Goal: Check status: Check status

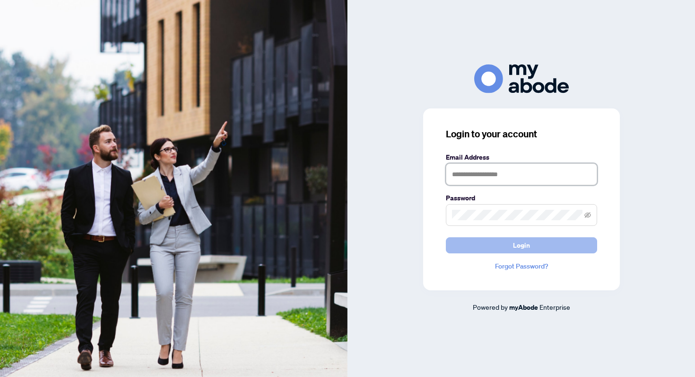
type input "**********"
click at [479, 243] on button "Login" at bounding box center [521, 245] width 151 height 16
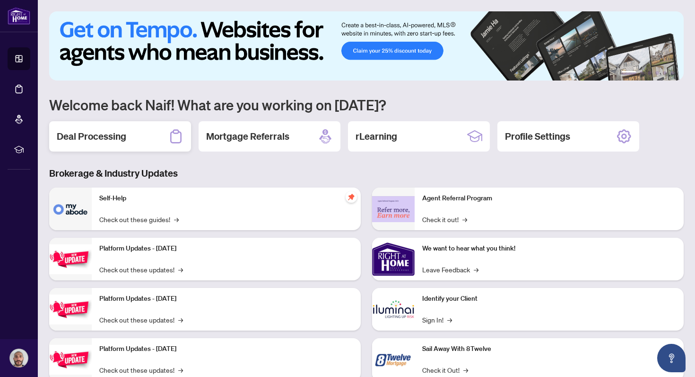
click at [137, 131] on div "Deal Processing" at bounding box center [120, 136] width 142 height 30
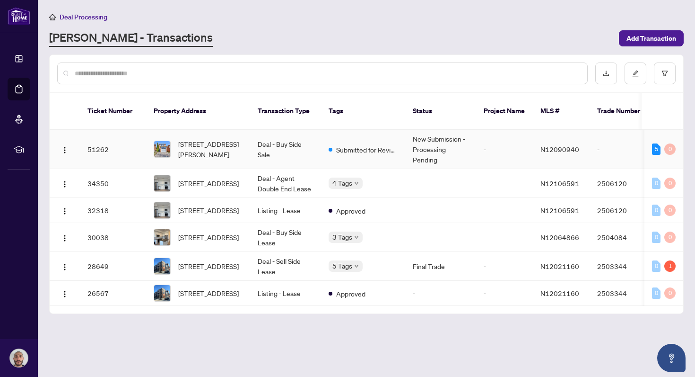
click at [285, 135] on td "Deal - Buy Side Sale" at bounding box center [285, 149] width 71 height 39
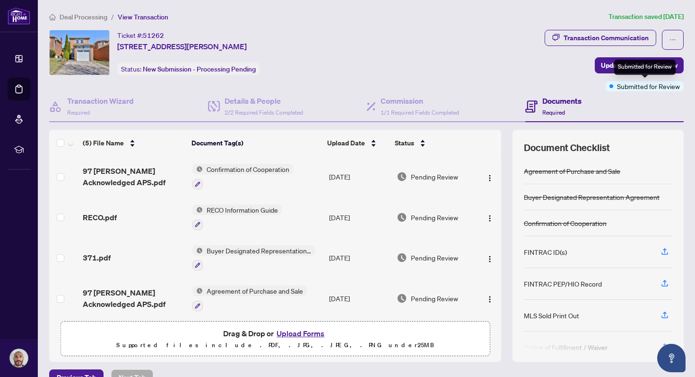
click at [653, 87] on span "Submitted for Review" at bounding box center [648, 86] width 63 height 10
click at [535, 78] on div "Ticket #: 51262 [STREET_ADDRESS][PERSON_NAME] Status: New Submission - Processi…" at bounding box center [295, 60] width 496 height 61
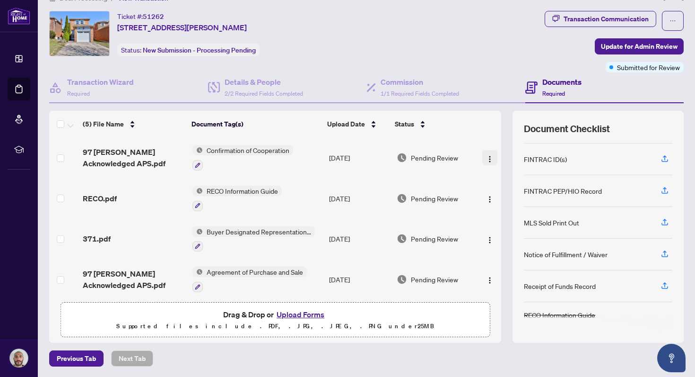
click at [488, 157] on img "button" at bounding box center [490, 159] width 8 height 8
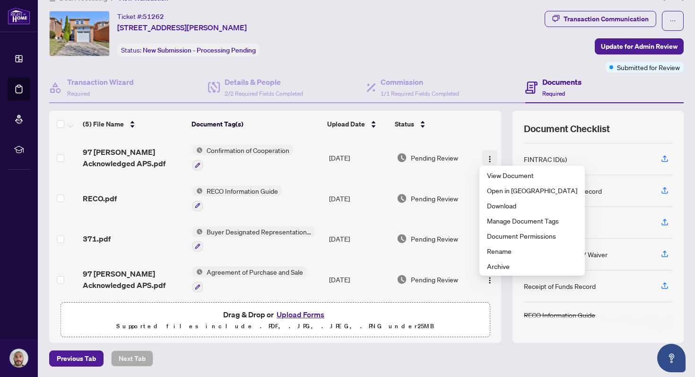
click at [488, 157] on img "button" at bounding box center [490, 159] width 8 height 8
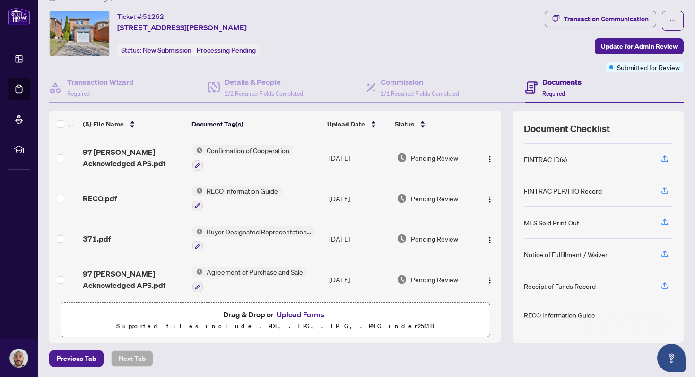
click at [628, 70] on span "Submitted for Review" at bounding box center [648, 67] width 63 height 10
click at [421, 53] on div "Ticket #: 51262 [STREET_ADDRESS][PERSON_NAME] Status: New Submission - Processi…" at bounding box center [295, 33] width 492 height 45
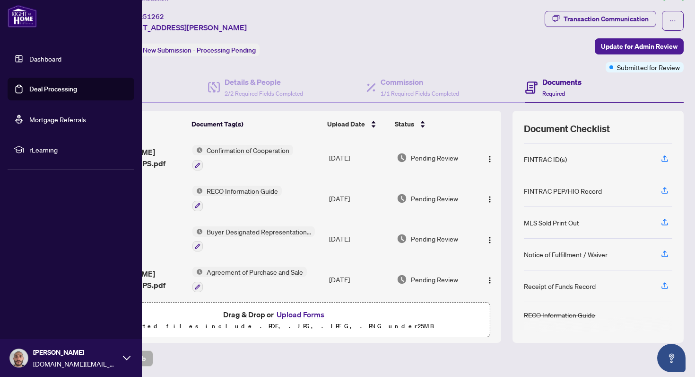
click at [30, 54] on link "Dashboard" at bounding box center [45, 58] width 32 height 9
